Goal: Transaction & Acquisition: Obtain resource

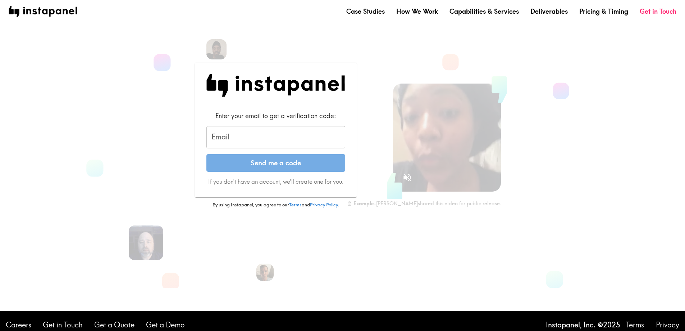
click at [305, 140] on input "Email" at bounding box center [275, 137] width 139 height 22
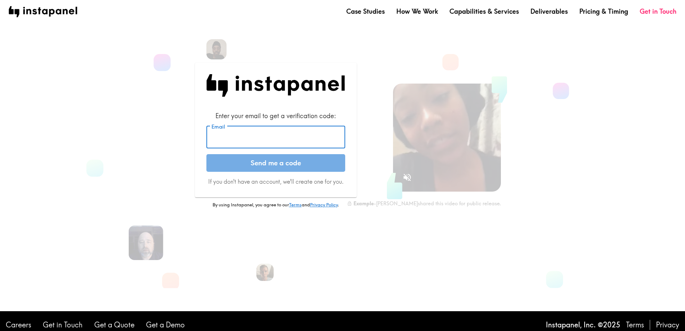
type input "[PERSON_NAME][EMAIL_ADDRESS][PERSON_NAME][DOMAIN_NAME]"
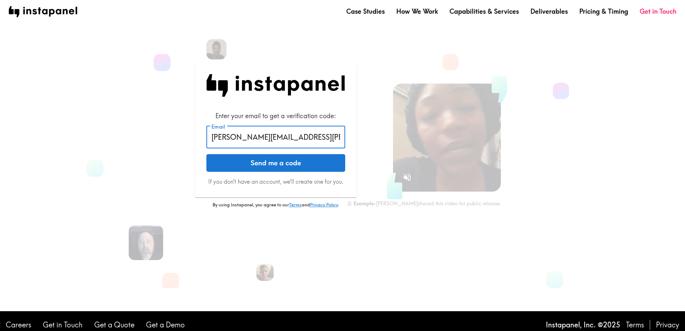
click at [294, 163] on button "Send me a code" at bounding box center [275, 163] width 139 height 18
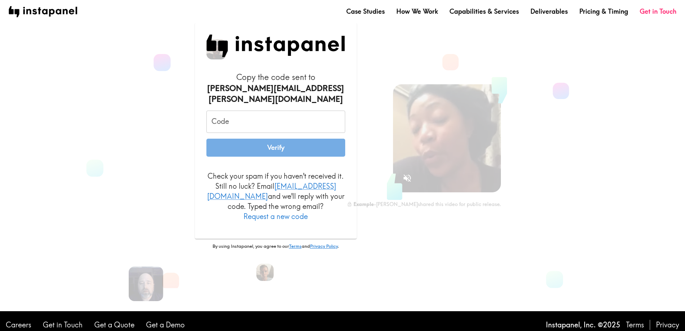
click at [263, 119] on input "Code" at bounding box center [275, 121] width 139 height 22
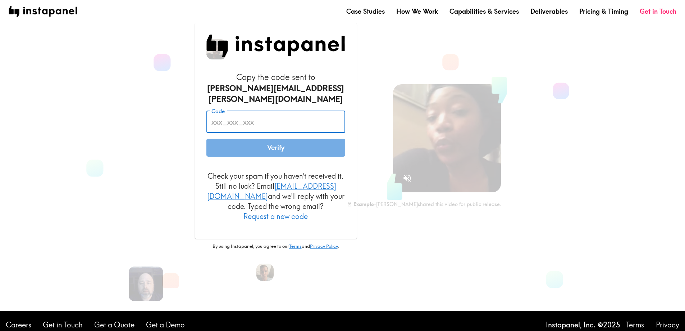
paste input "E2P_7Rt_kdN"
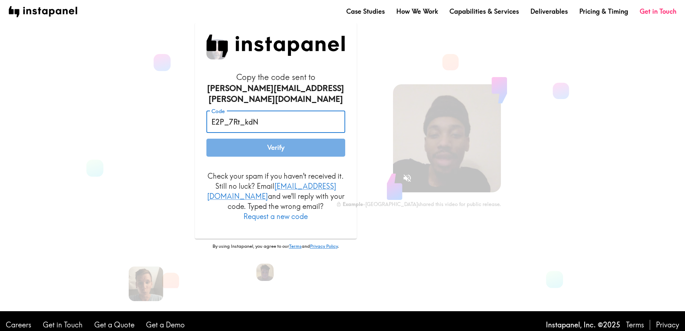
type input "E2P_7Rt_kdN"
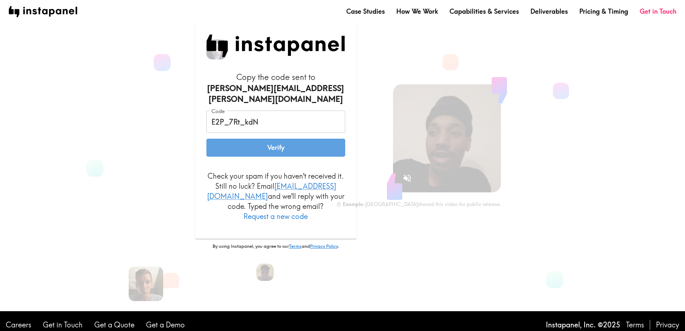
click at [278, 147] on button "Verify" at bounding box center [275, 147] width 139 height 18
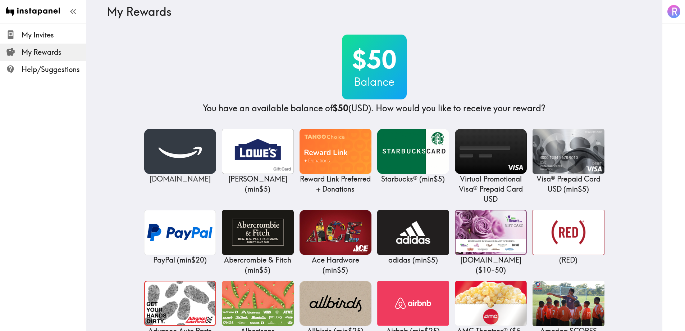
click at [174, 156] on img at bounding box center [180, 151] width 72 height 45
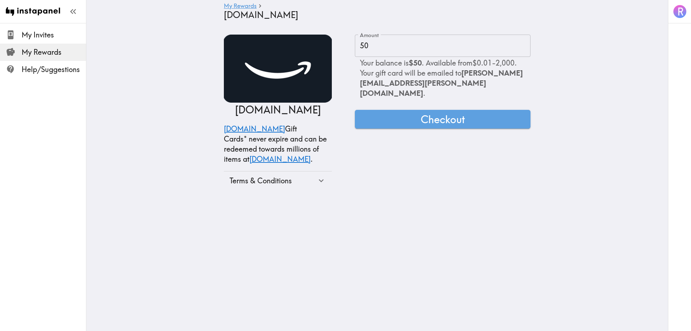
click at [446, 112] on span "Checkout" at bounding box center [442, 119] width 44 height 14
